Goal: Task Accomplishment & Management: Use online tool/utility

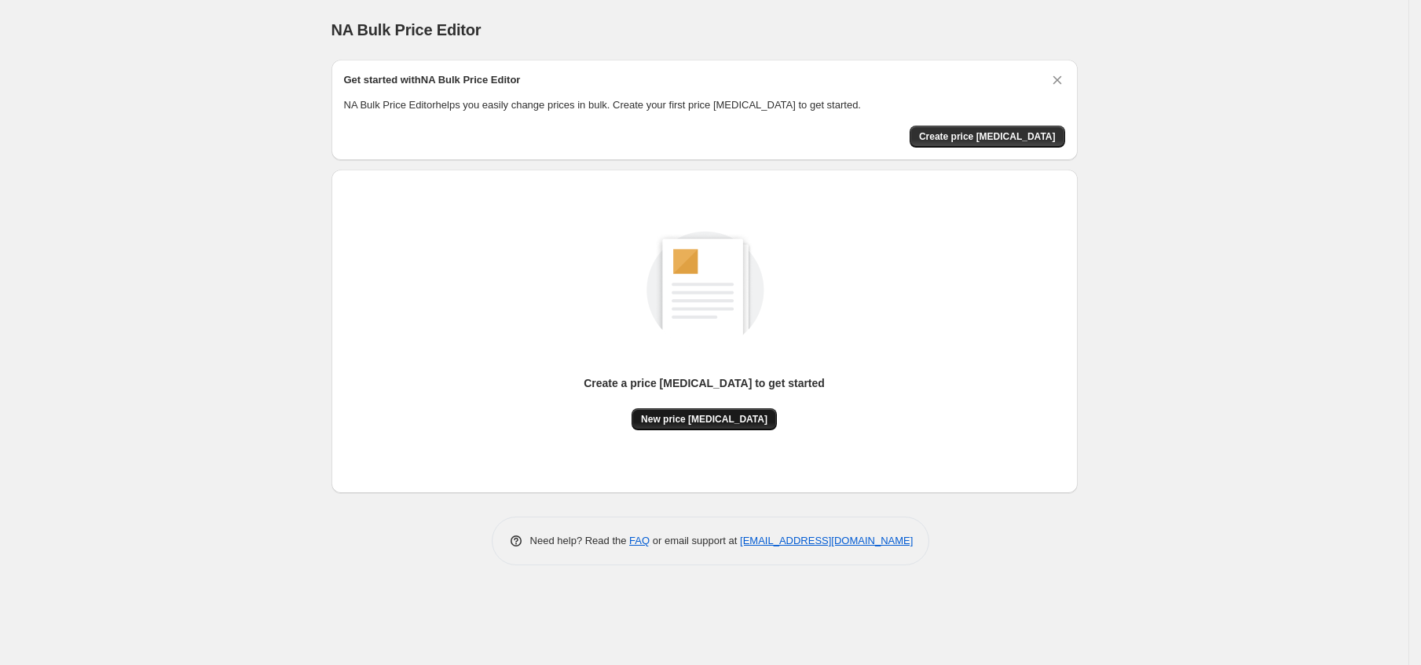
click at [719, 419] on span "New price [MEDICAL_DATA]" at bounding box center [704, 419] width 126 height 13
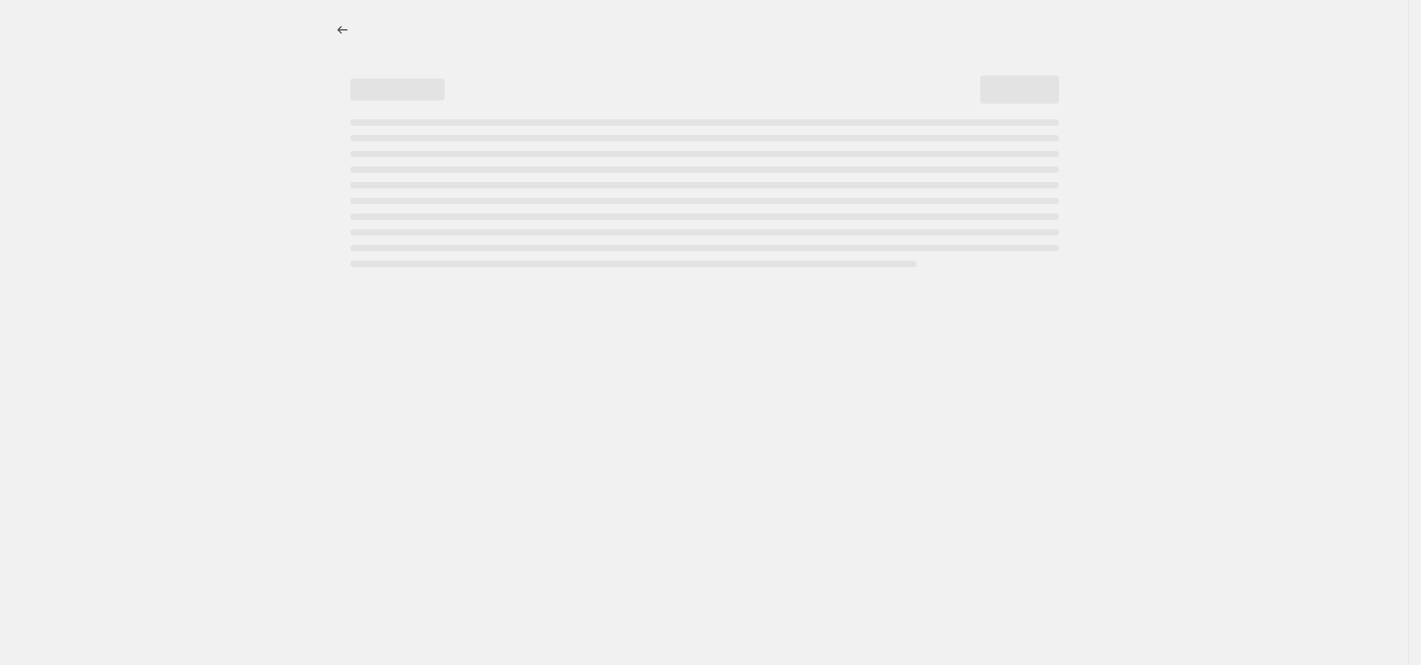
select select "percentage"
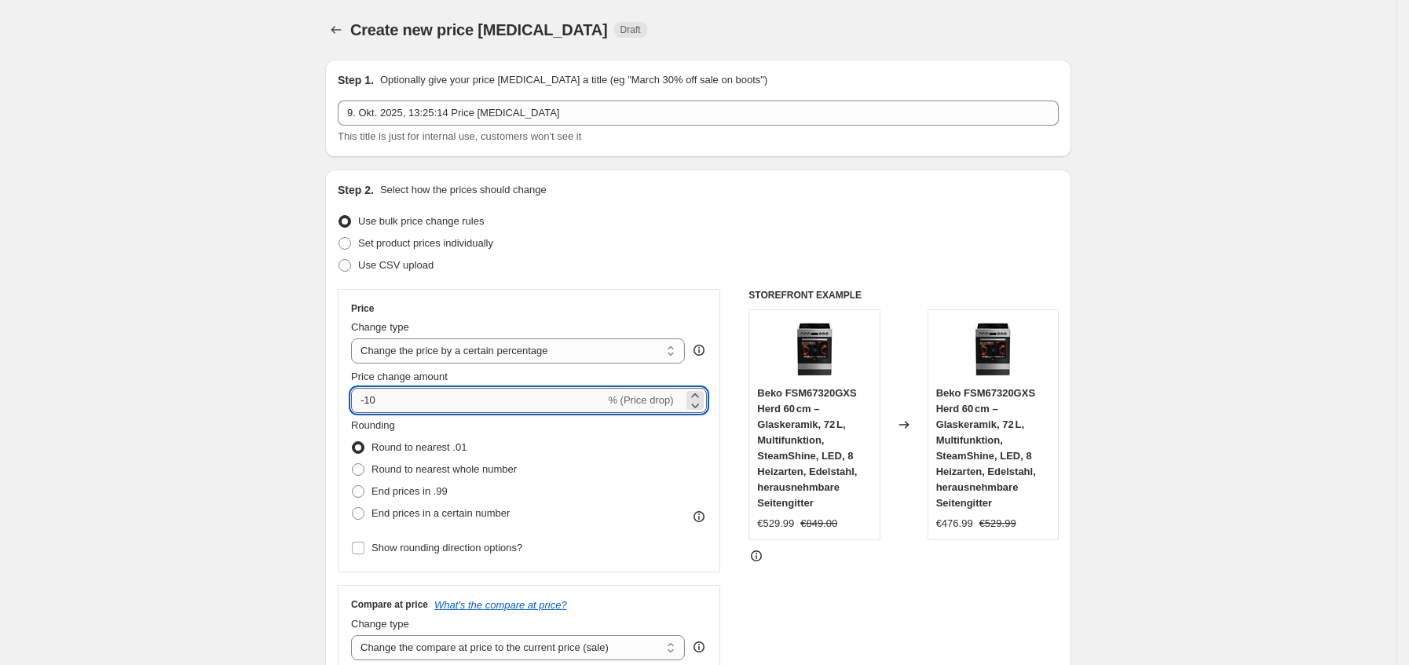
click at [516, 401] on input "-10" at bounding box center [478, 400] width 254 height 25
type input "-1"
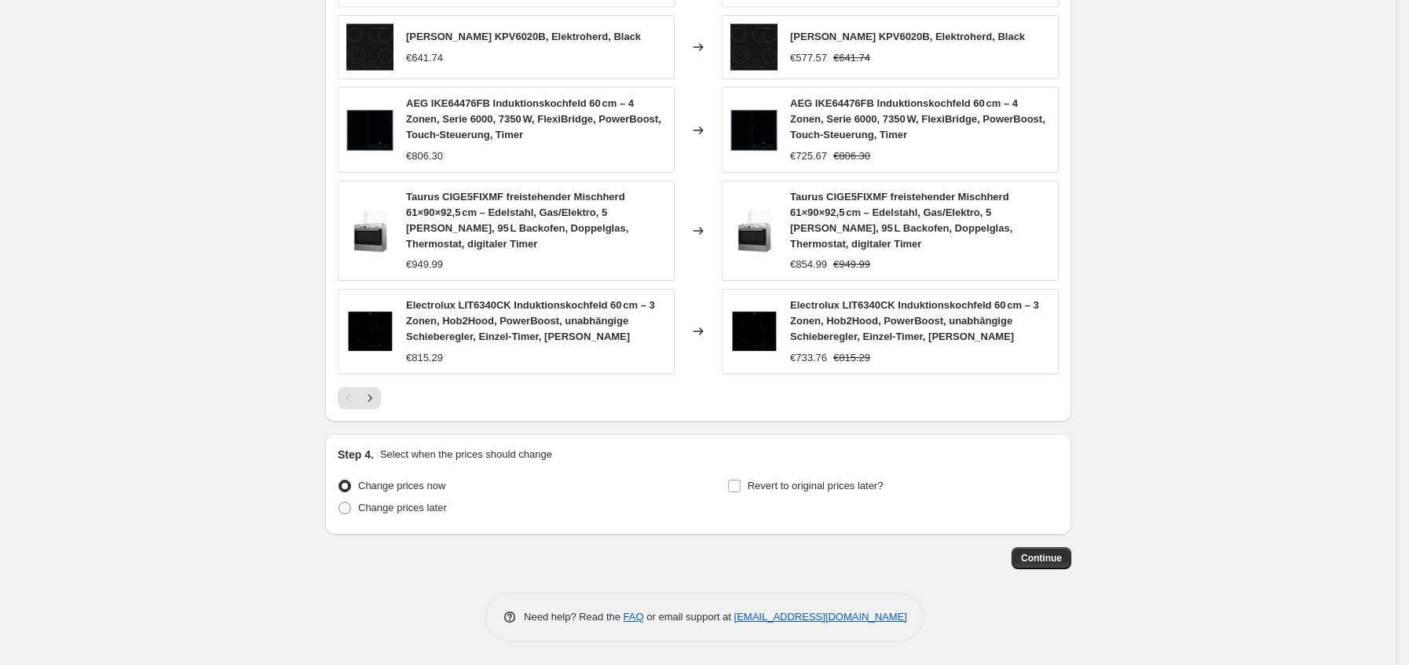
scroll to position [1009, 0]
type input "-35"
click at [1060, 553] on span "Continue" at bounding box center [1041, 558] width 41 height 13
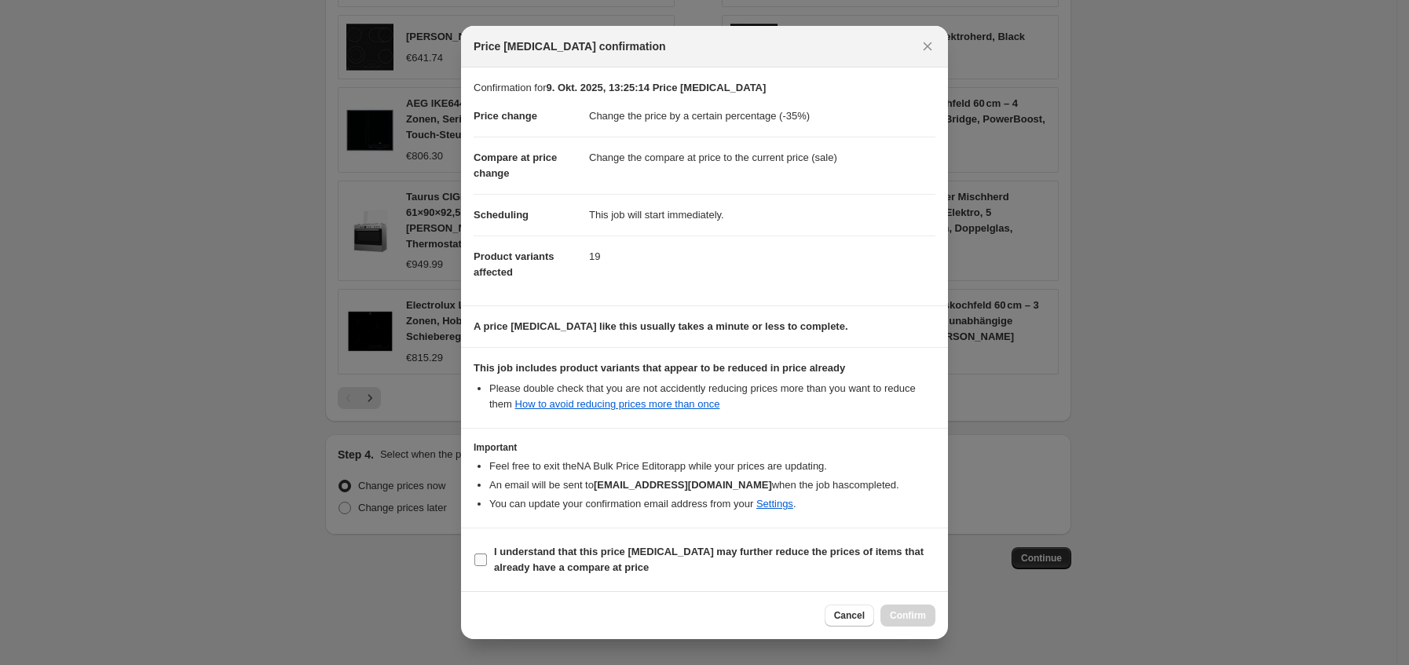
drag, startPoint x: 597, startPoint y: 570, endPoint x: 613, endPoint y: 570, distance: 15.7
click at [601, 569] on b "I understand that this price [MEDICAL_DATA] may further reduce the prices of it…" at bounding box center [709, 559] width 430 height 27
click at [655, 557] on b "I understand that this price [MEDICAL_DATA] may further reduce the prices of it…" at bounding box center [709, 559] width 430 height 27
click at [573, 566] on b "I understand that this price [MEDICAL_DATA] may further reduce the prices of it…" at bounding box center [709, 559] width 430 height 27
click at [487, 566] on input "I understand that this price [MEDICAL_DATA] may further reduce the prices of it…" at bounding box center [480, 560] width 13 height 13
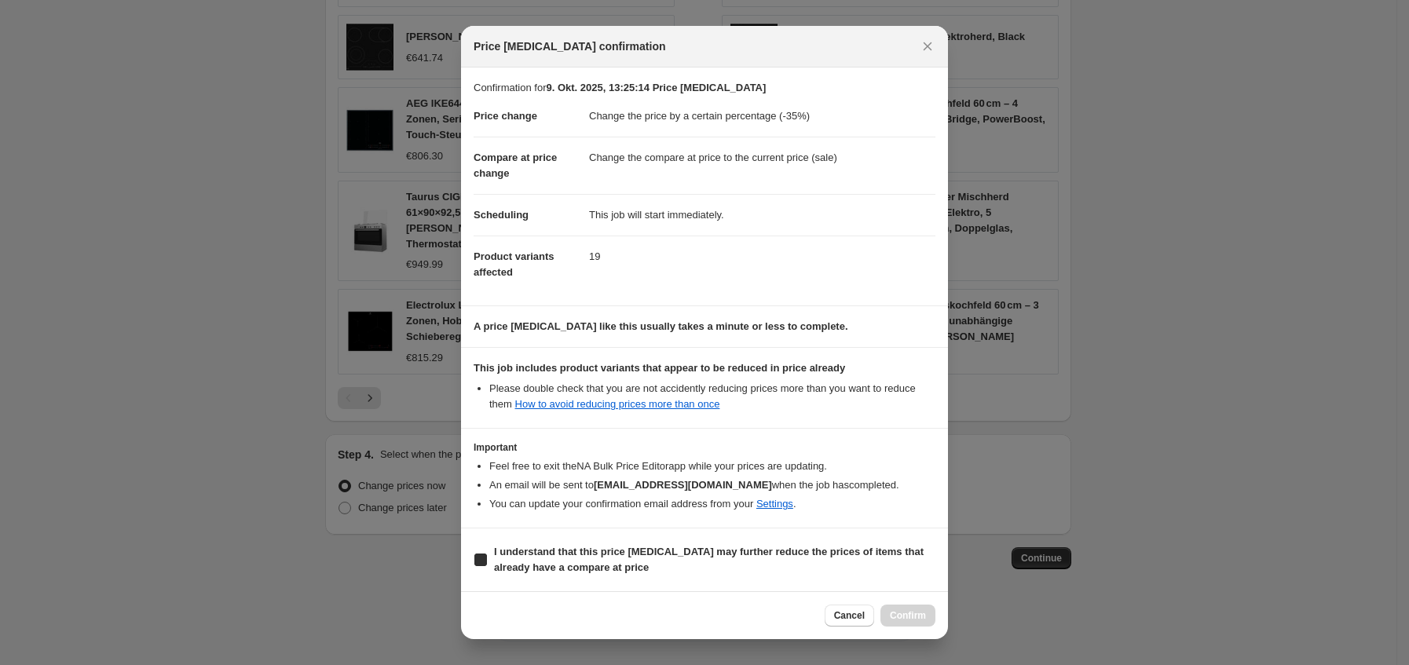
checkbox input "true"
click at [926, 622] on button "Confirm" at bounding box center [908, 616] width 55 height 22
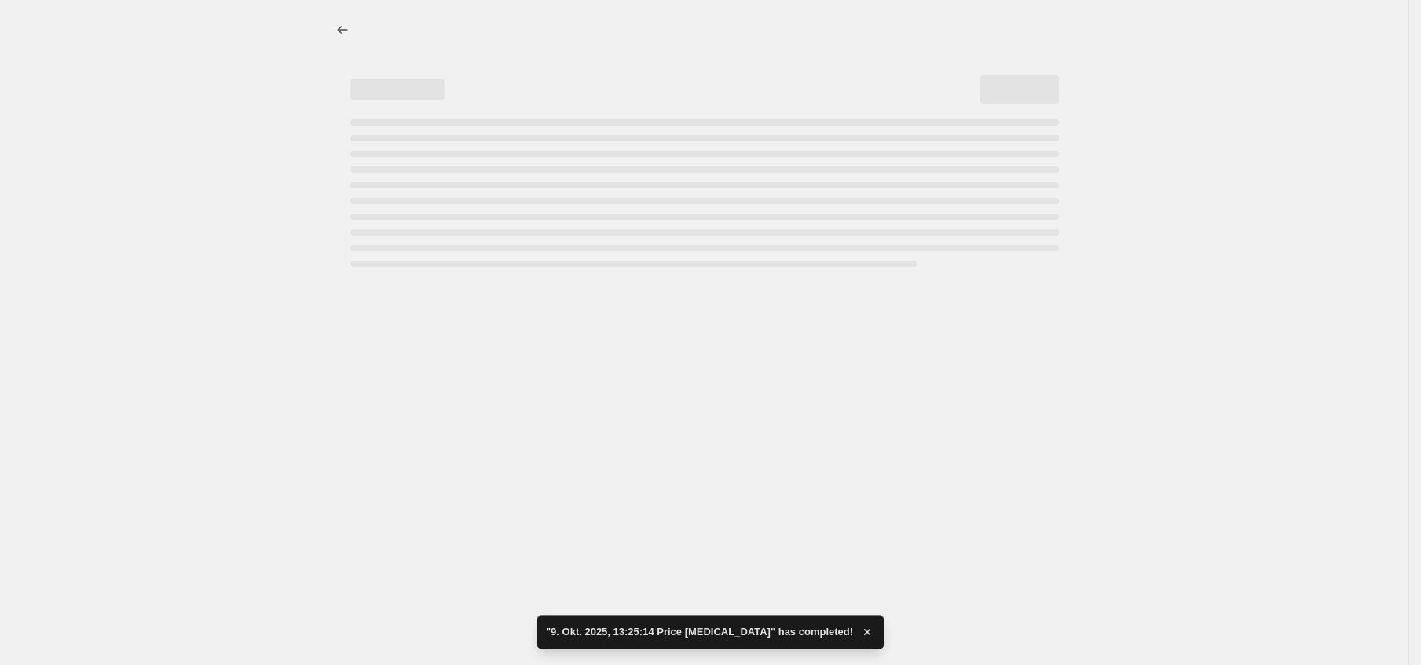
select select "percentage"
